Goal: Transaction & Acquisition: Download file/media

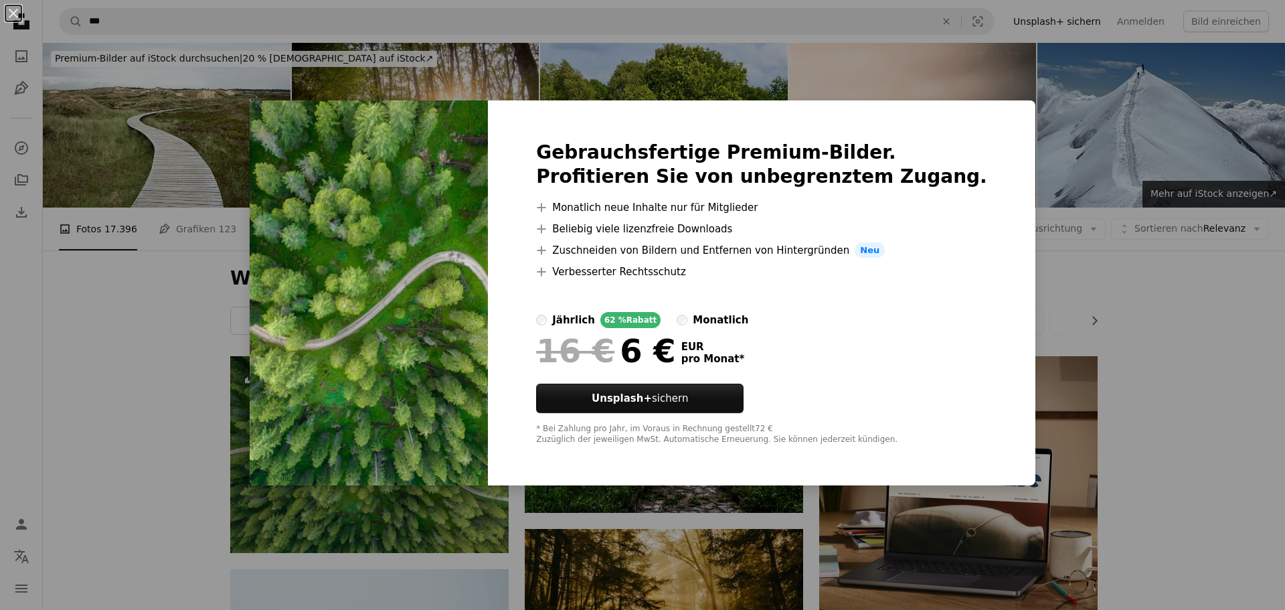
click at [1143, 298] on div "An X shape Gebrauchsfertige Premium-Bilder. Profitieren Sie von unbegrenztem Zu…" at bounding box center [642, 305] width 1285 height 610
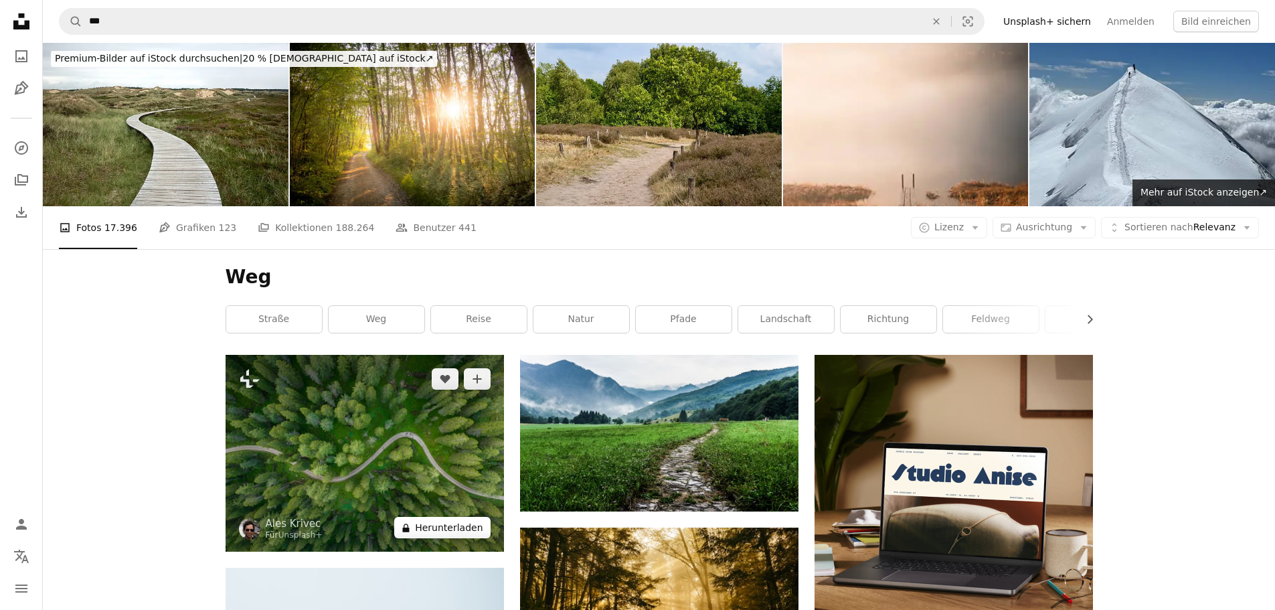
click at [458, 531] on button "A lock Herunterladen" at bounding box center [442, 527] width 96 height 21
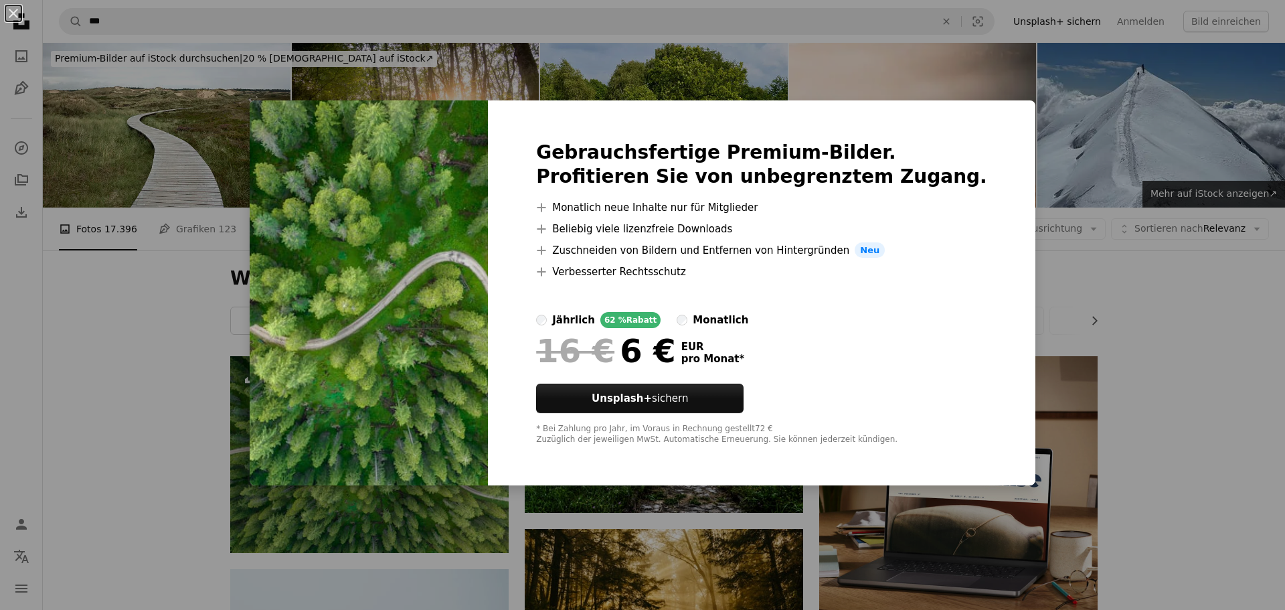
click at [130, 415] on div "An X shape Gebrauchsfertige Premium-Bilder. Profitieren Sie von unbegrenztem Zu…" at bounding box center [642, 305] width 1285 height 610
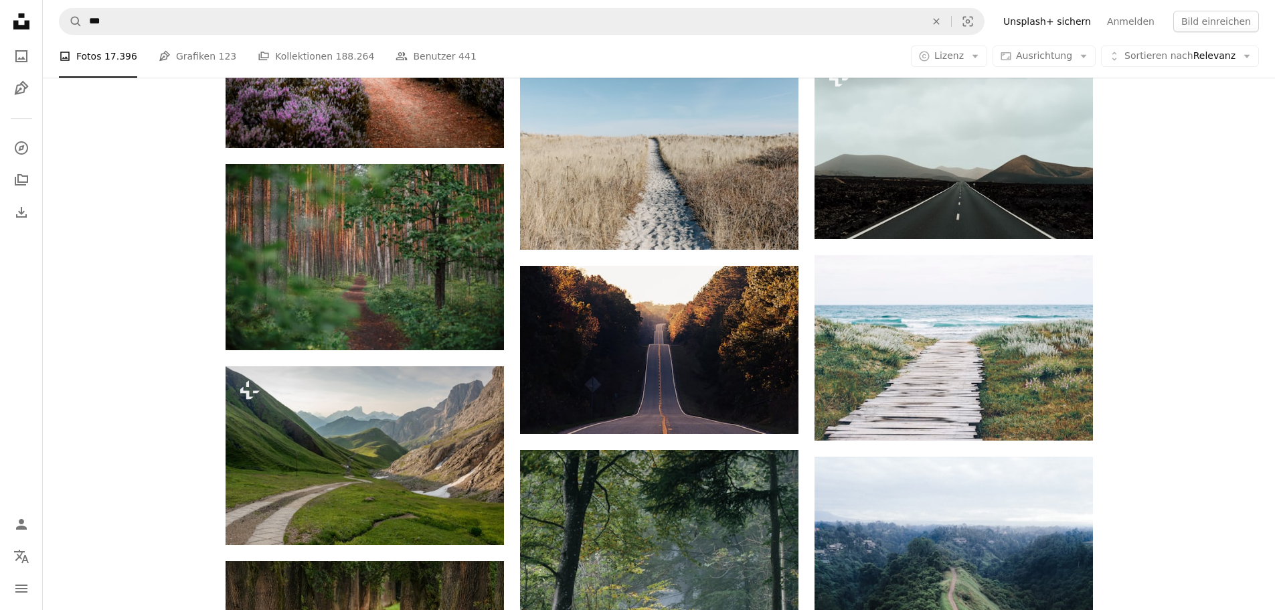
scroll to position [1472, 0]
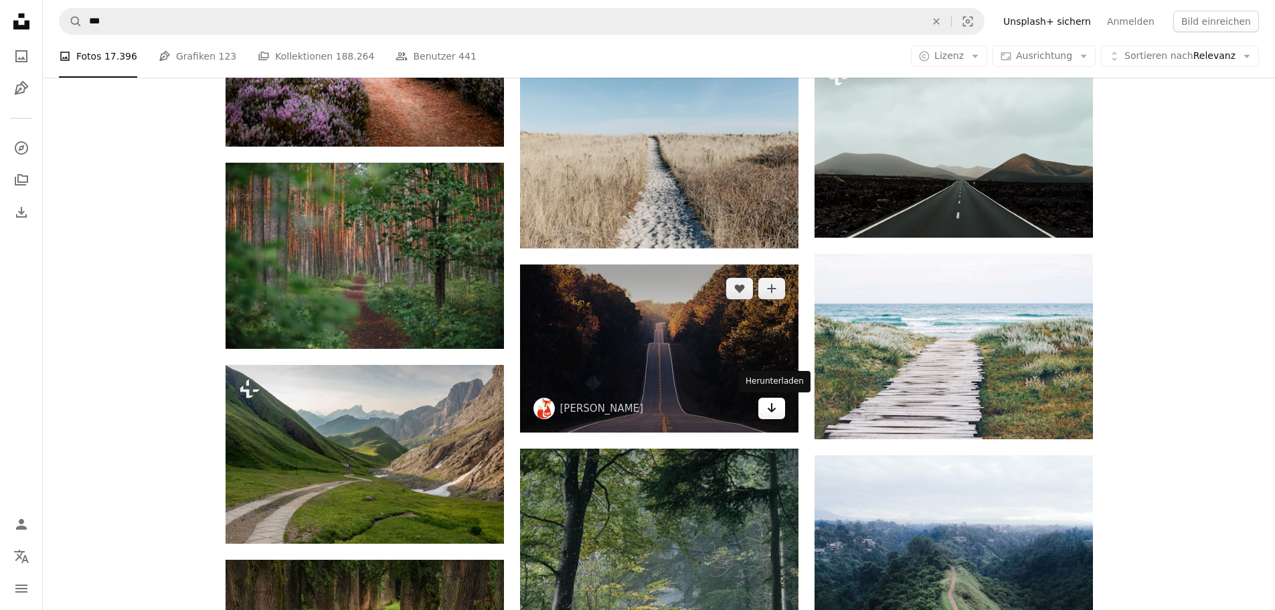
click at [771, 414] on icon "Arrow pointing down" at bounding box center [771, 407] width 11 height 16
